Goal: Navigation & Orientation: Understand site structure

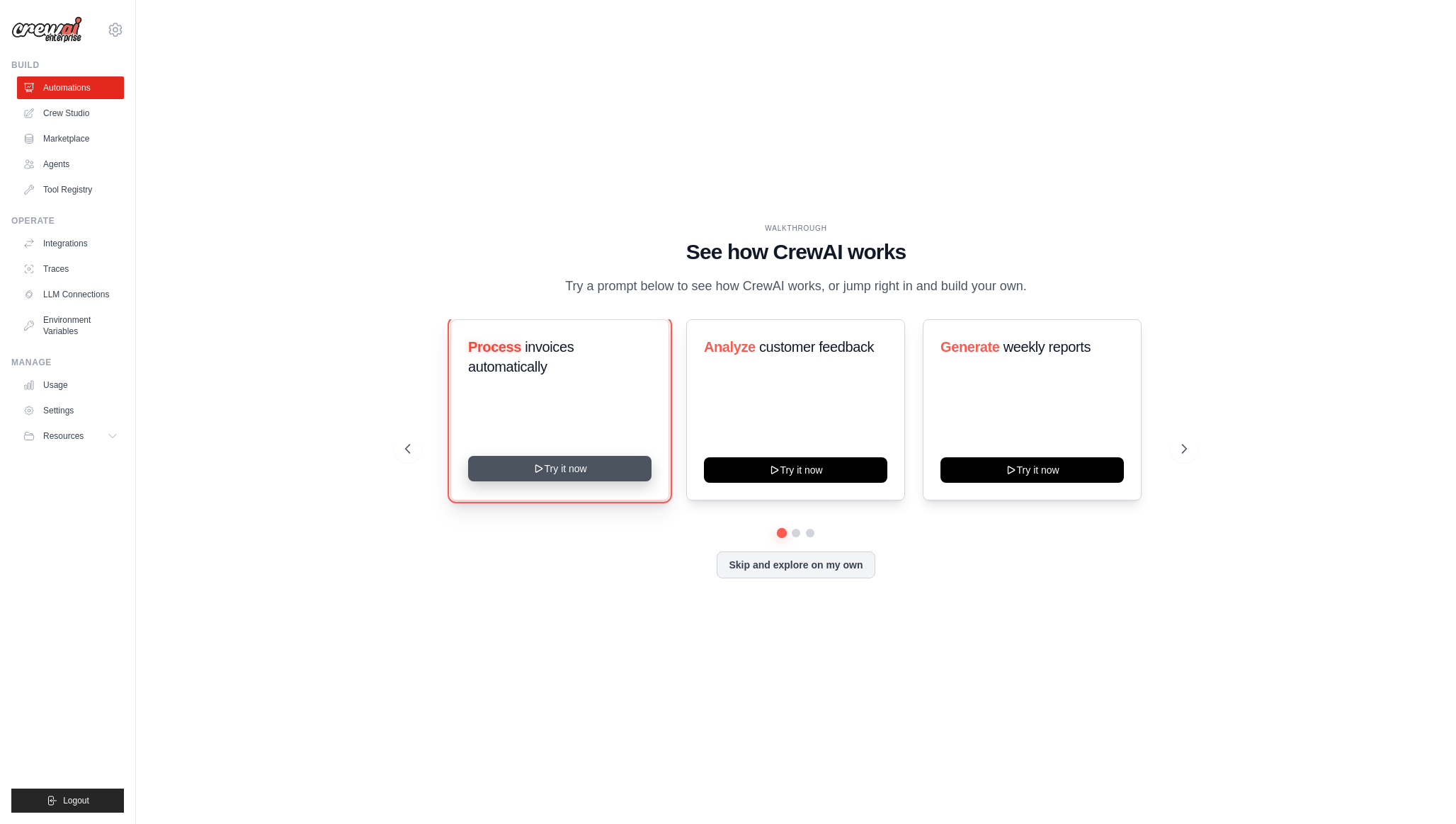
click at [594, 482] on button "Try it now" at bounding box center [559, 468] width 184 height 26
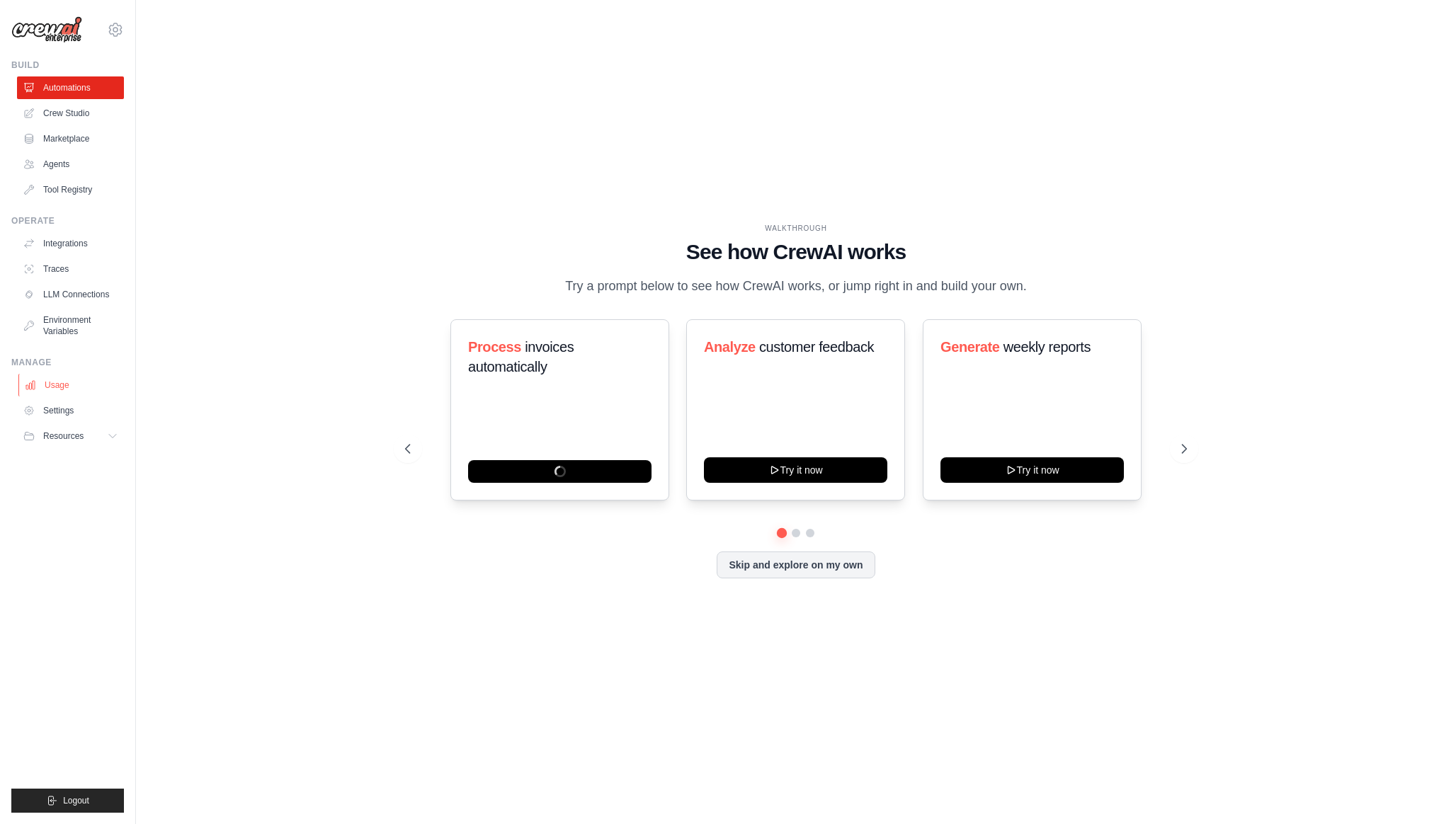
click at [57, 386] on link "Usage" at bounding box center [71, 386] width 107 height 23
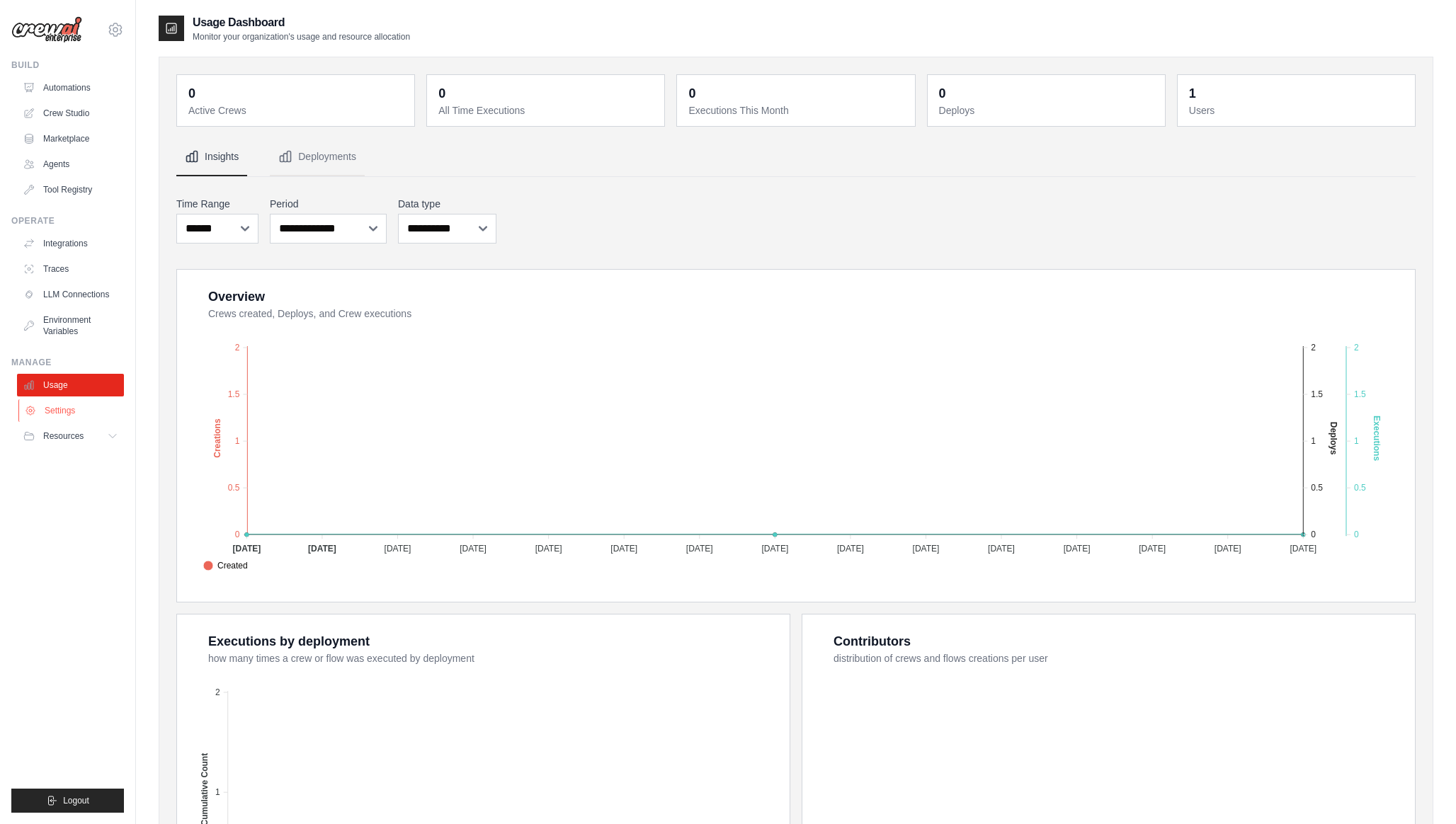
click at [68, 409] on link "Settings" at bounding box center [71, 411] width 107 height 23
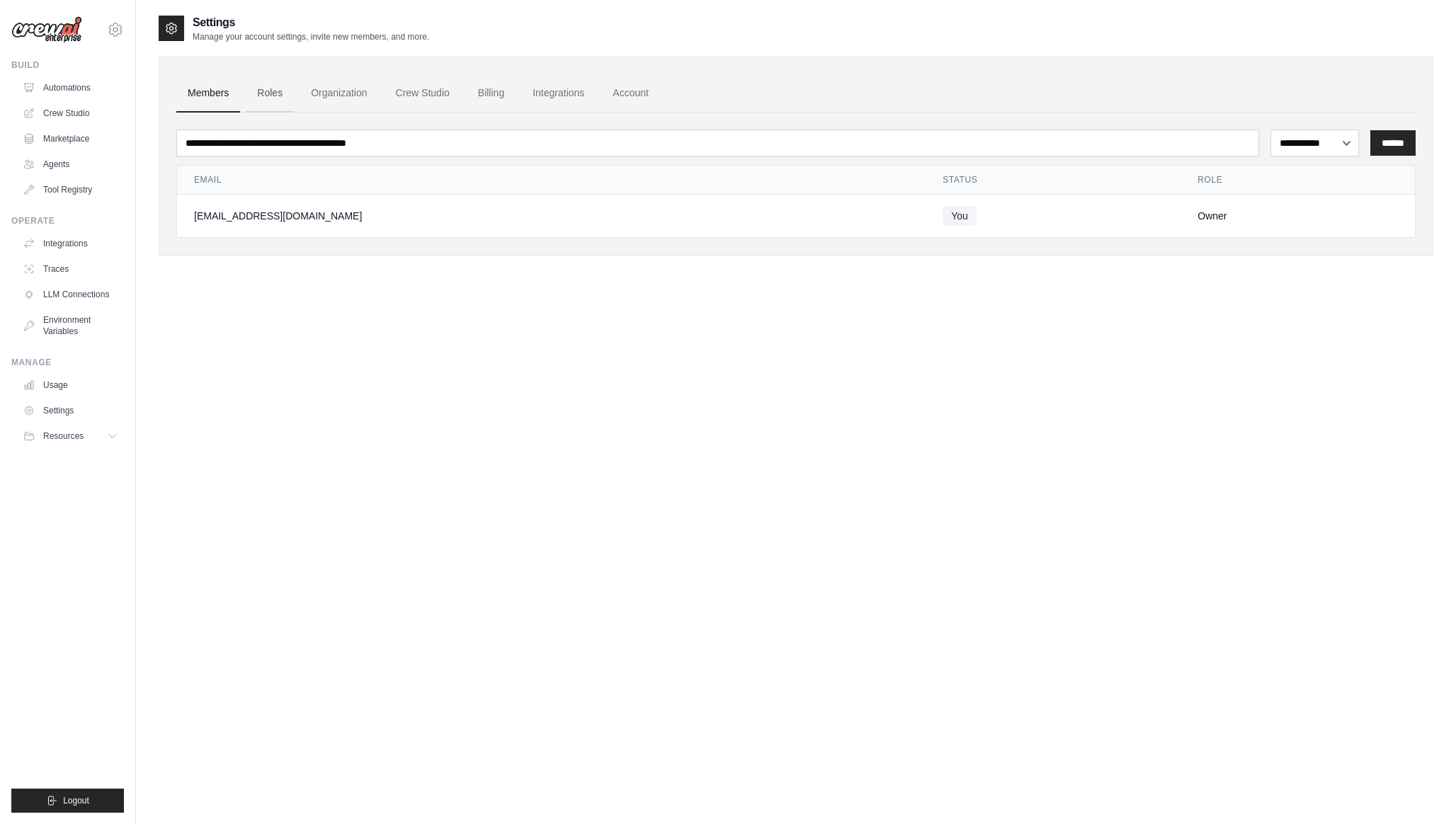
click at [286, 92] on link "Roles" at bounding box center [269, 93] width 49 height 38
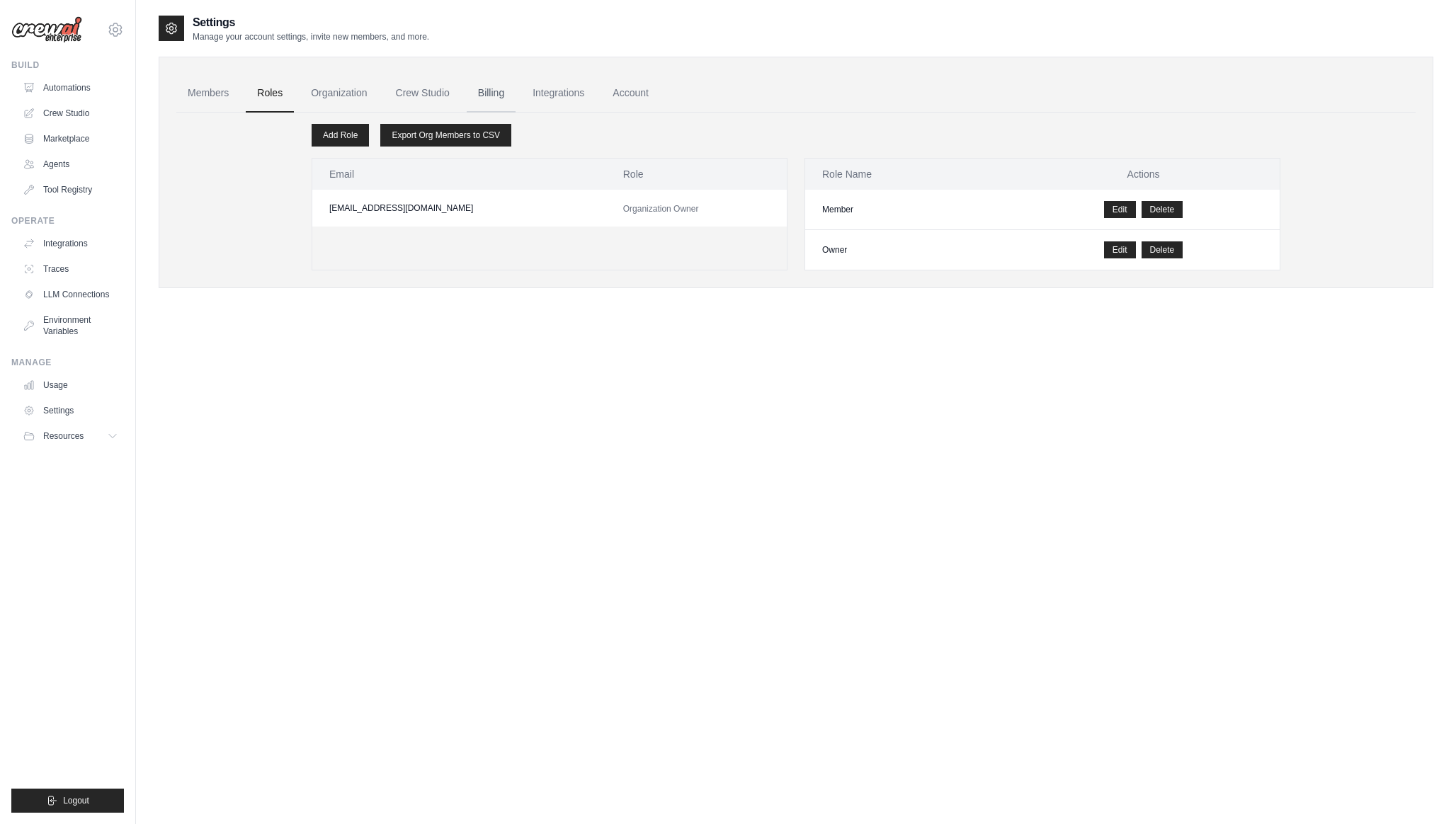
click at [515, 92] on link "Billing" at bounding box center [491, 93] width 49 height 38
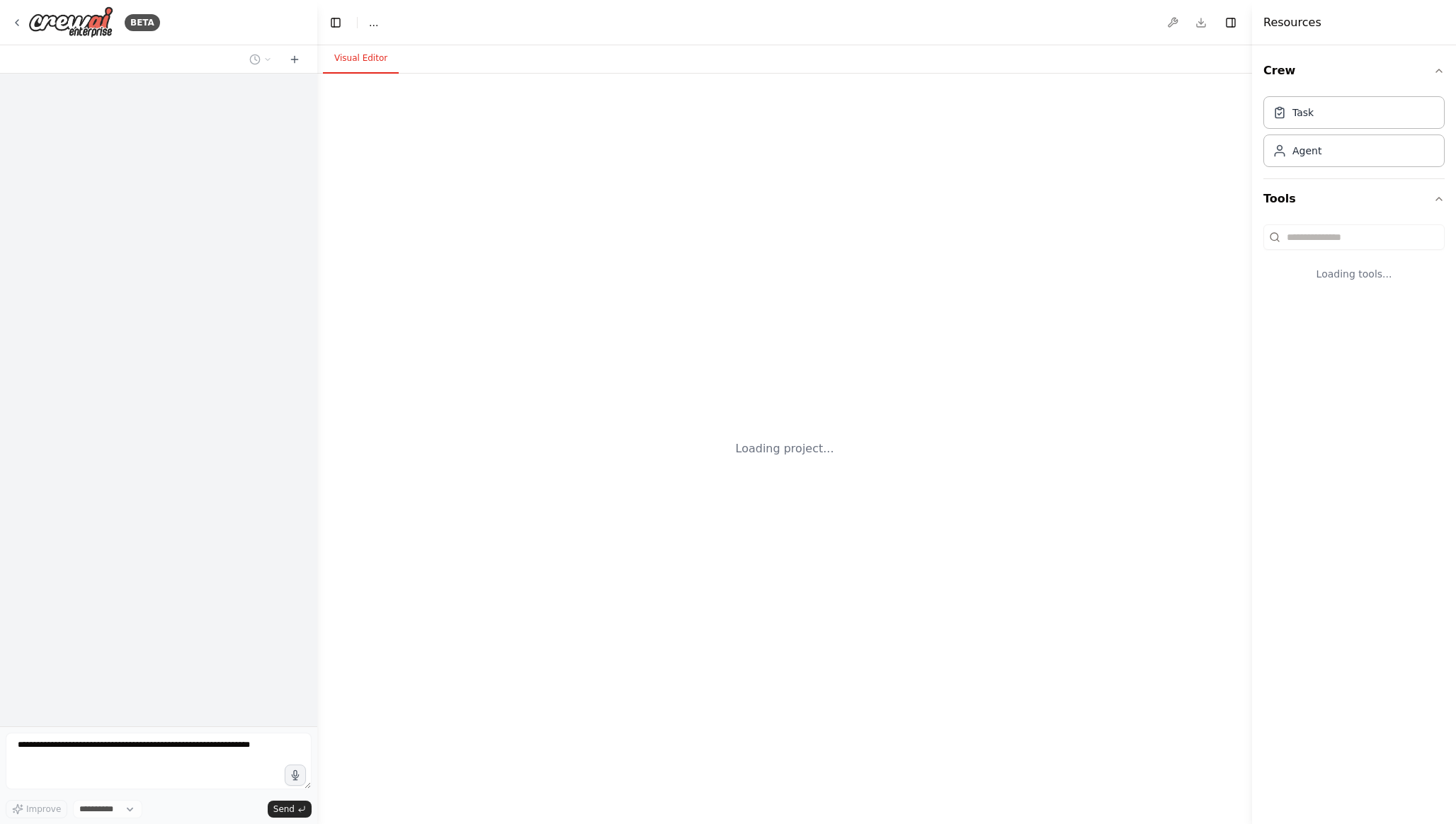
select select "****"
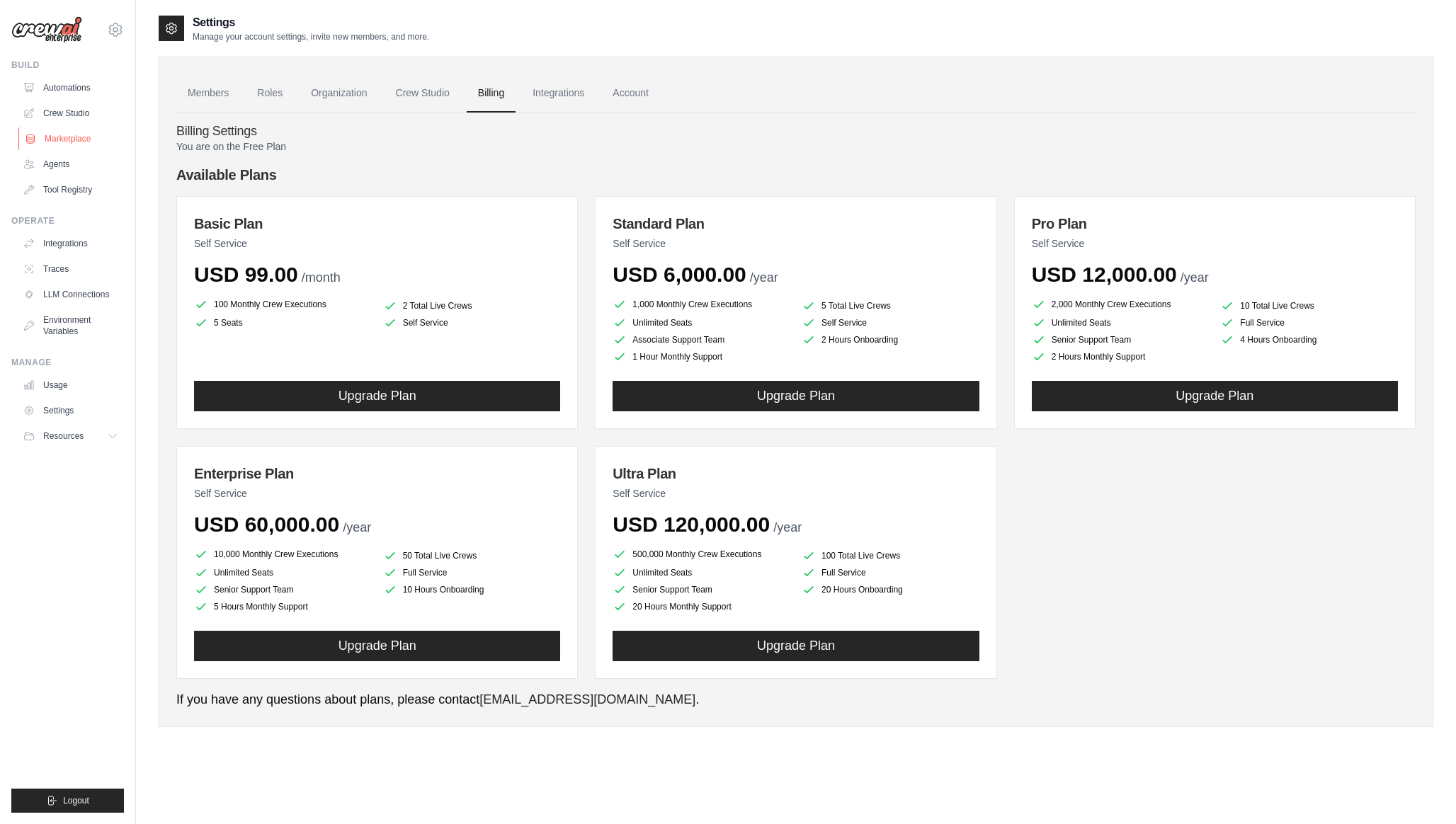
click at [76, 140] on link "Marketplace" at bounding box center [71, 139] width 107 height 23
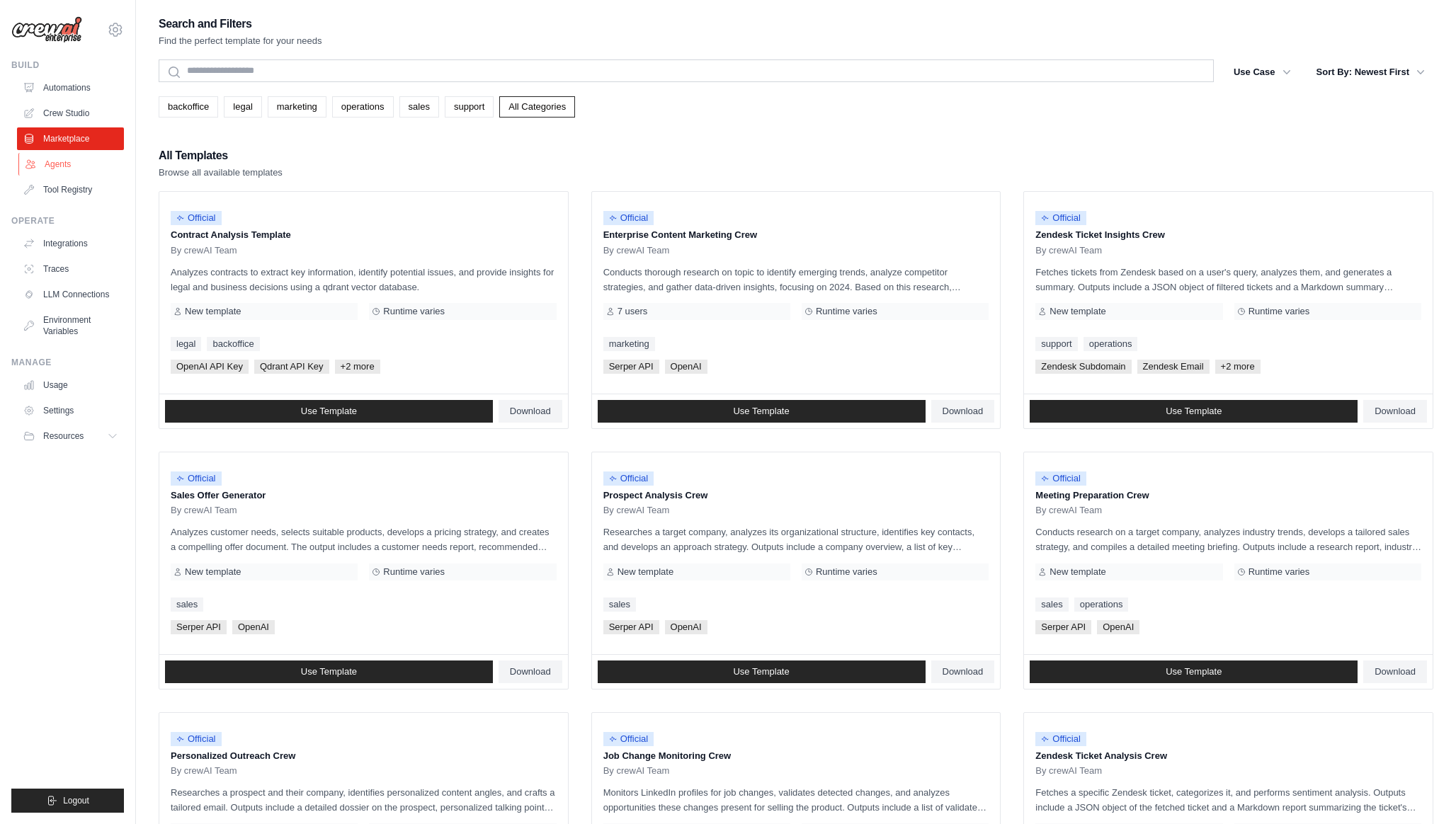
click at [68, 165] on link "Agents" at bounding box center [71, 164] width 107 height 23
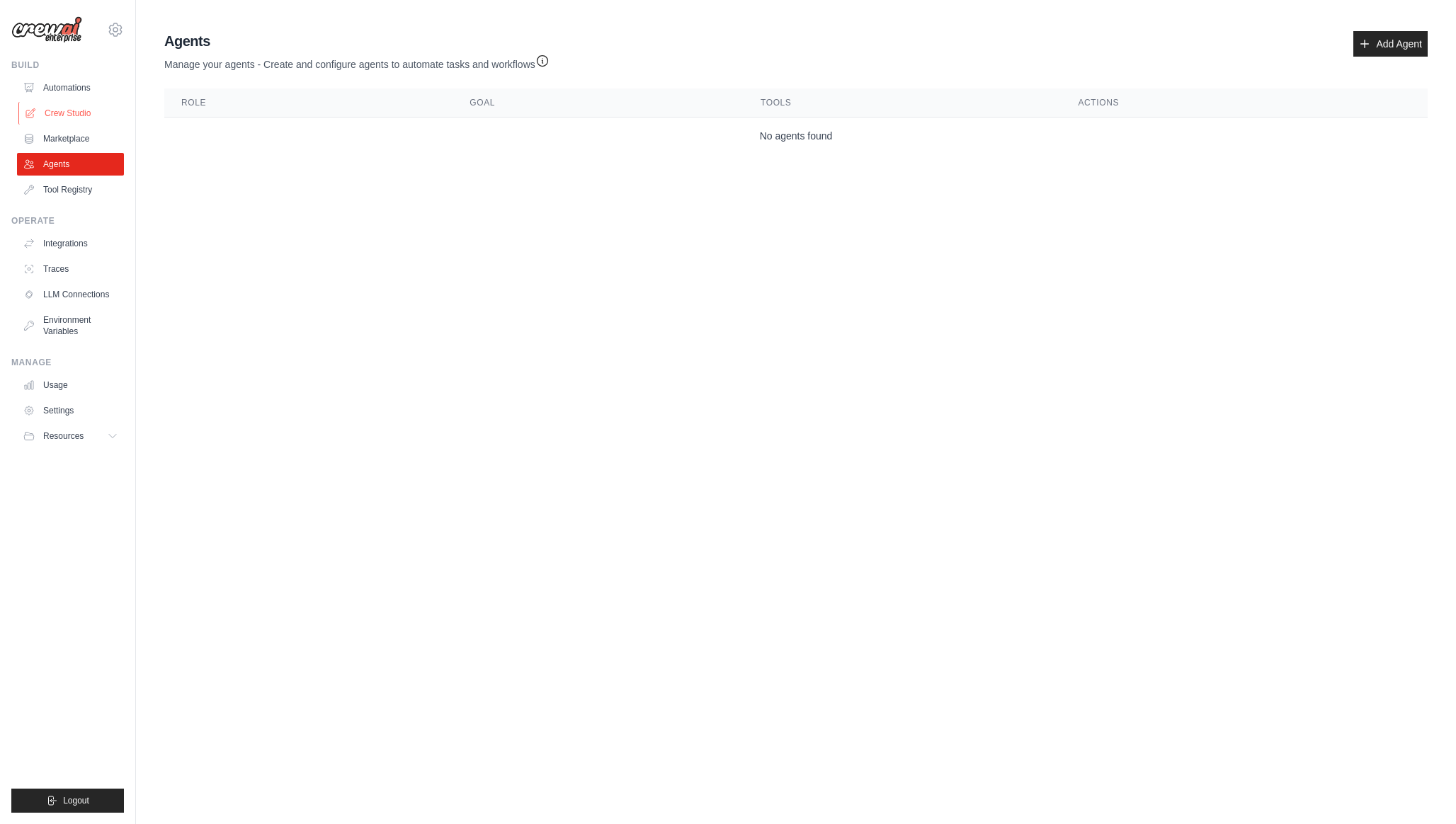
click at [69, 115] on link "Crew Studio" at bounding box center [71, 114] width 107 height 23
